Goal: Task Accomplishment & Management: Manage account settings

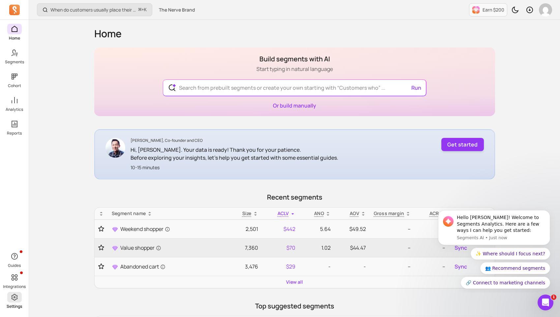
click at [14, 295] on icon at bounding box center [15, 297] width 8 height 8
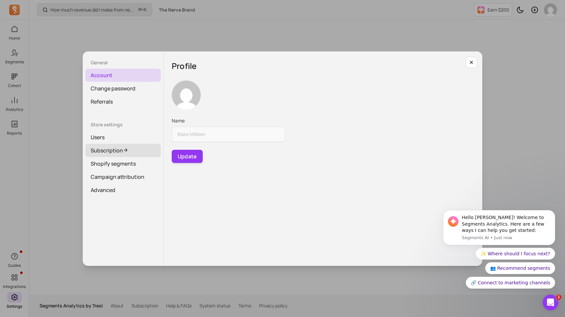
click at [108, 152] on link "Subscription" at bounding box center [122, 150] width 75 height 13
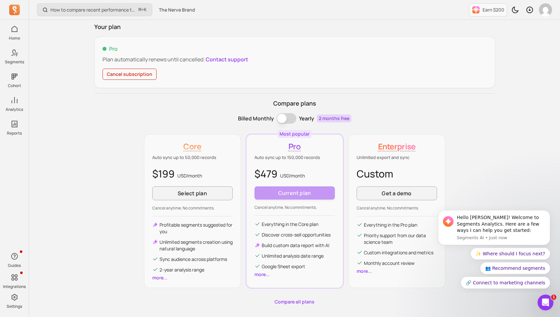
scroll to position [42, 0]
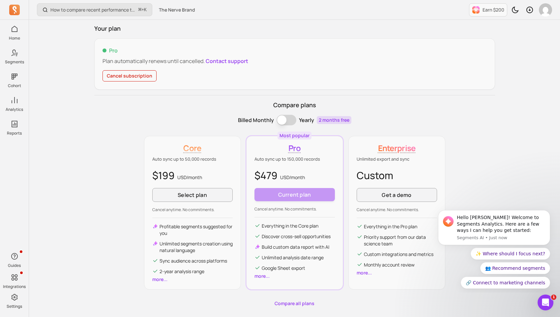
click at [83, 111] on div "How to compare recent performance to last year or last month? ⌘ + K The Nerve B…" at bounding box center [294, 150] width 531 height 384
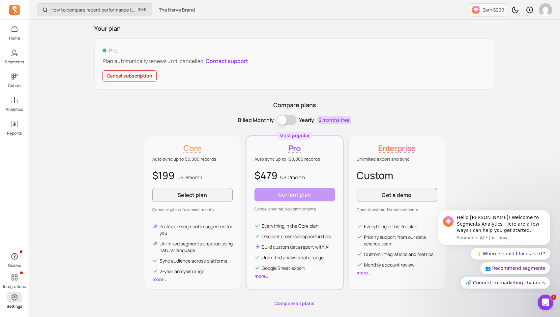
click at [10, 303] on link "Settings" at bounding box center [14, 300] width 29 height 17
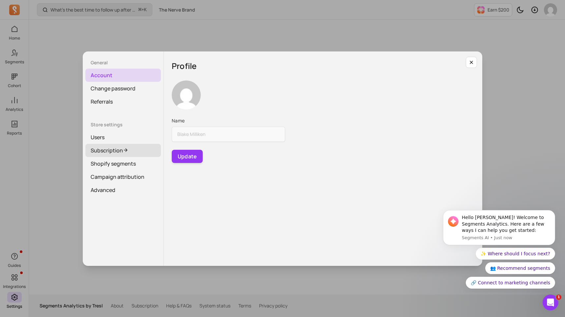
click at [112, 151] on link "Subscription" at bounding box center [122, 150] width 75 height 13
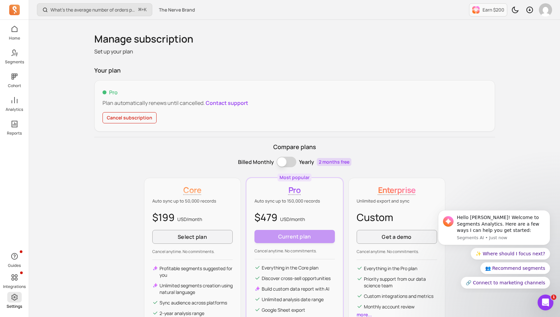
click at [13, 297] on icon at bounding box center [15, 297] width 8 height 8
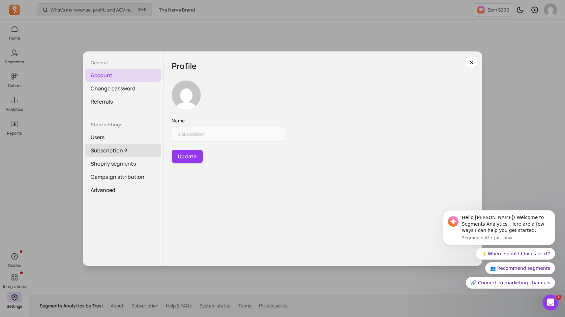
click at [110, 148] on link "Subscription" at bounding box center [122, 150] width 75 height 13
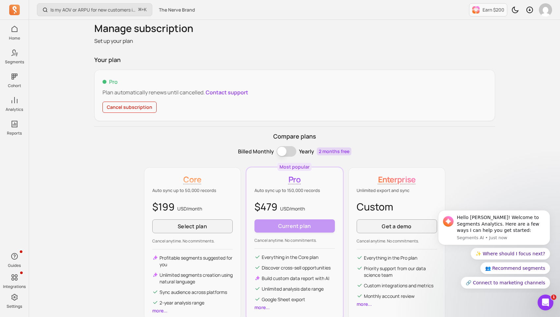
scroll to position [12, 0]
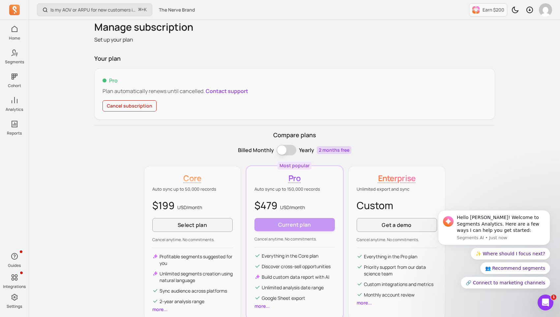
click at [131, 105] on button "Cancel subscription" at bounding box center [129, 105] width 54 height 11
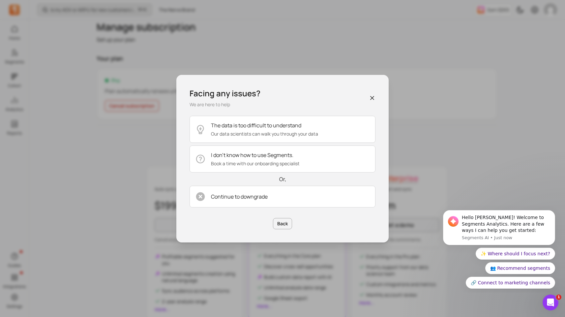
click at [371, 97] on icon "button" at bounding box center [372, 98] width 7 height 7
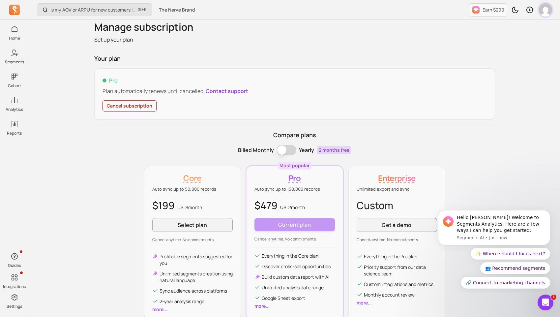
click at [547, 10] on img "button" at bounding box center [545, 9] width 13 height 13
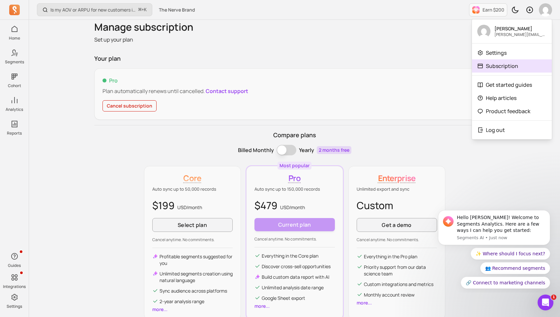
click at [514, 65] on p "Subscription" at bounding box center [502, 66] width 32 height 8
click at [506, 65] on p "Subscription" at bounding box center [502, 66] width 32 height 8
click at [507, 51] on link "Settings" at bounding box center [512, 52] width 80 height 13
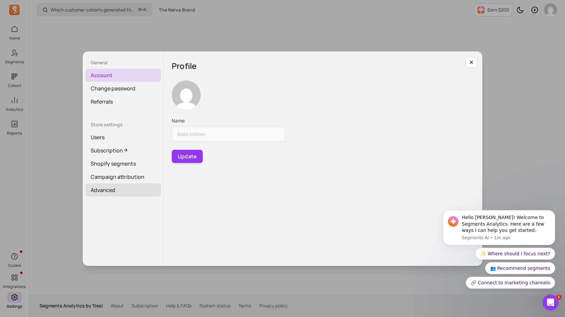
click at [106, 188] on link "Advanced" at bounding box center [122, 189] width 75 height 13
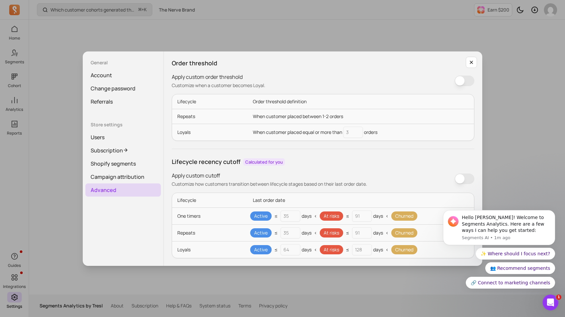
scroll to position [73, 0]
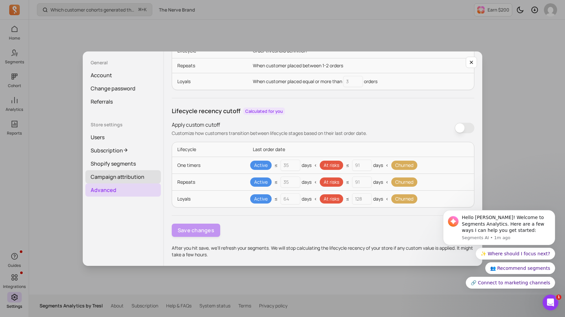
click at [121, 178] on link "Campaign attribution" at bounding box center [122, 176] width 75 height 13
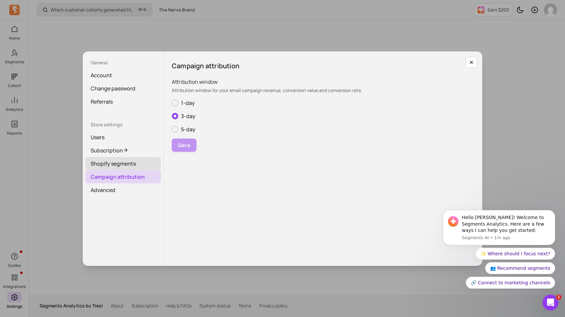
click at [97, 168] on link "Shopify segments" at bounding box center [122, 163] width 75 height 13
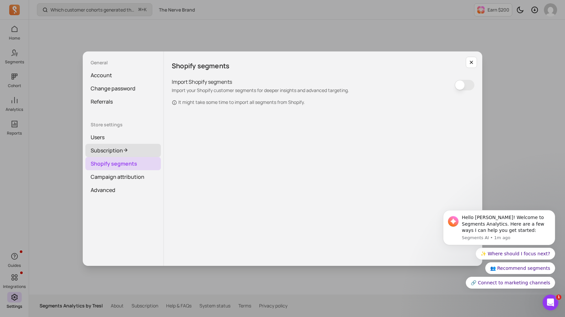
click at [113, 150] on link "Subscription" at bounding box center [122, 150] width 75 height 13
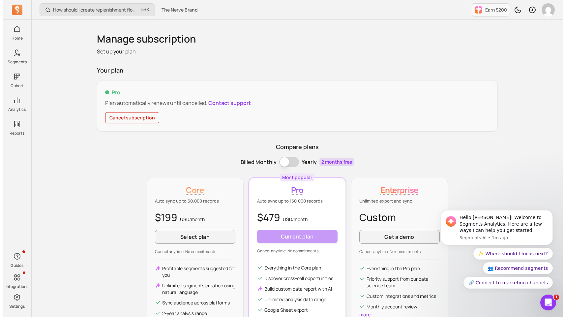
scroll to position [67, 0]
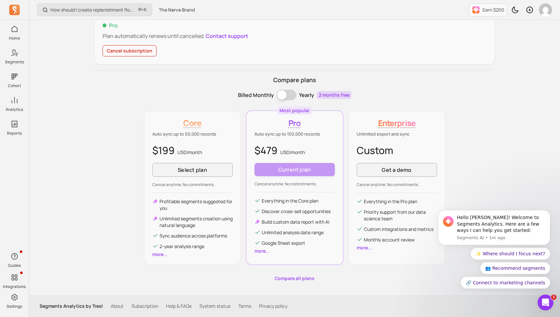
click at [139, 49] on button "Cancel subscription" at bounding box center [129, 50] width 54 height 11
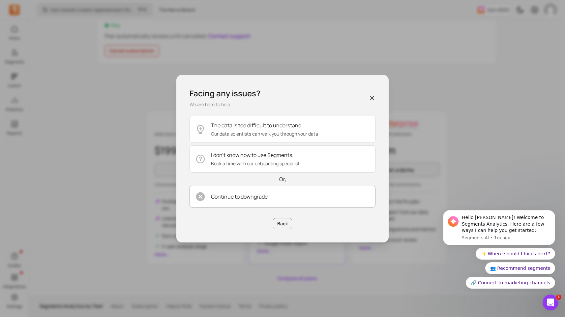
click at [245, 201] on button "Continue to downgrade" at bounding box center [282, 196] width 186 height 22
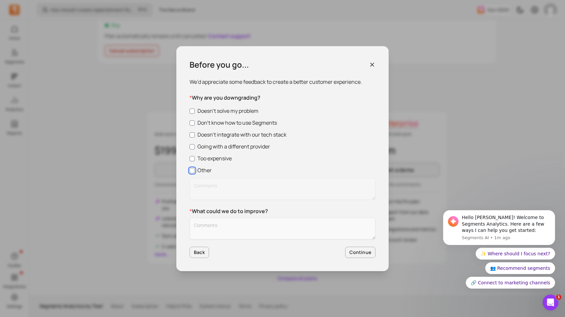
click at [191, 170] on input "Other" at bounding box center [191, 170] width 5 height 5
checkbox input "true"
click at [354, 250] on button "Continue" at bounding box center [360, 251] width 30 height 11
type textarea "fb"
click at [351, 253] on button "Continue" at bounding box center [360, 251] width 30 height 11
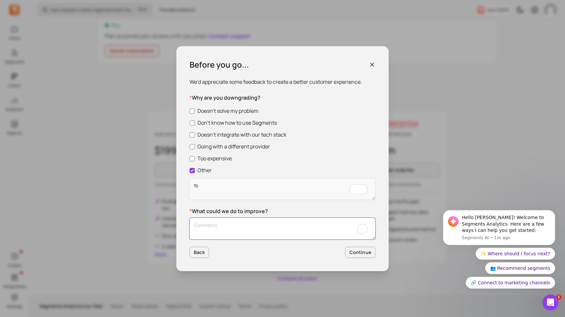
click at [337, 232] on textarea "To enrich screen reader interactions, please activate Accessibility in Grammarl…" at bounding box center [282, 228] width 186 height 22
type textarea "gd"
click at [373, 260] on div "Before you go... We’d appreciate some feedback to create a better customer expe…" at bounding box center [282, 158] width 212 height 225
click at [363, 255] on button "Continue" at bounding box center [360, 251] width 30 height 11
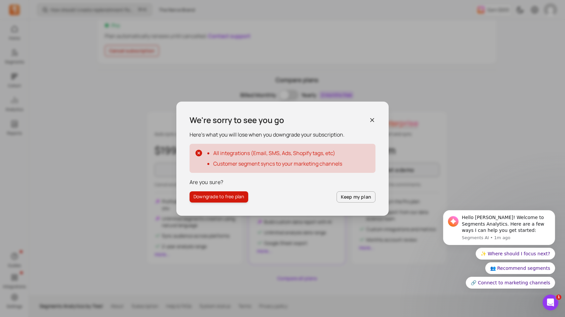
click at [370, 119] on icon "button" at bounding box center [372, 120] width 7 height 7
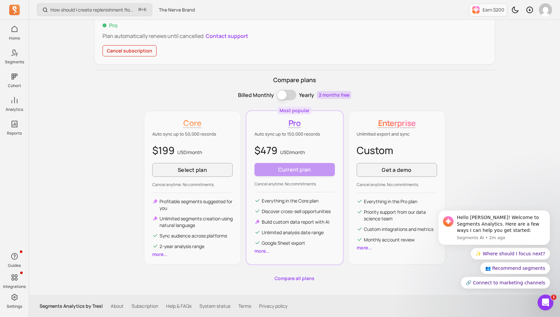
click at [138, 47] on button "Cancel subscription" at bounding box center [129, 50] width 54 height 11
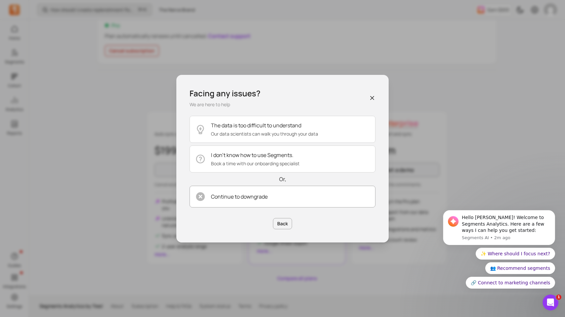
click at [275, 199] on button "Continue to downgrade" at bounding box center [282, 196] width 186 height 22
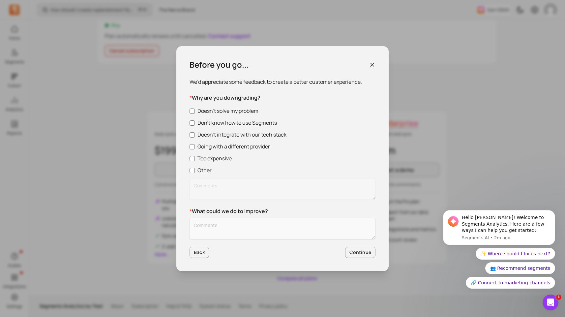
click at [192, 169] on label "Other" at bounding box center [282, 170] width 186 height 8
click at [192, 169] on input "Other" at bounding box center [191, 170] width 5 height 5
checkbox input "true"
click at [232, 230] on textarea "Customer Feedback" at bounding box center [282, 228] width 186 height 22
type textarea "c"
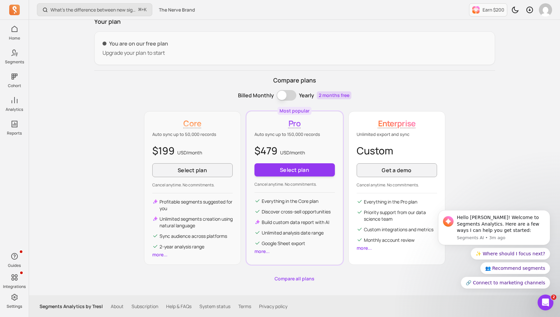
scroll to position [49, 0]
